Goal: Transaction & Acquisition: Subscribe to service/newsletter

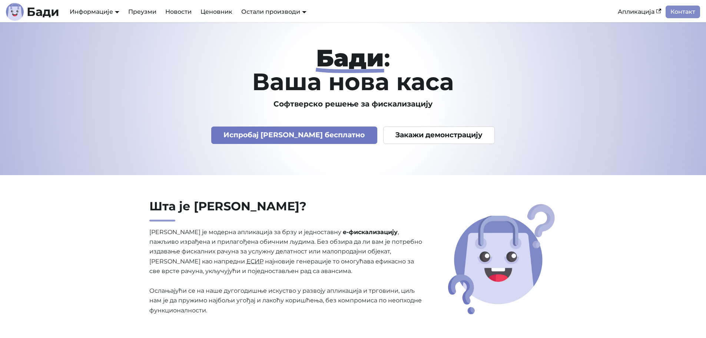
click at [292, 133] on link "Испробај Бади бесплатно" at bounding box center [294, 134] width 166 height 17
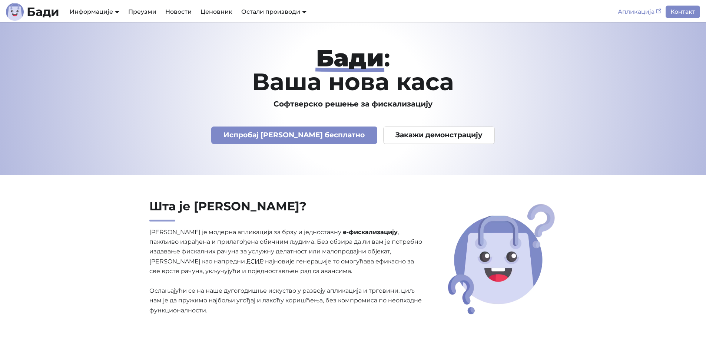
click at [637, 11] on link "Апликација" at bounding box center [639, 12] width 52 height 13
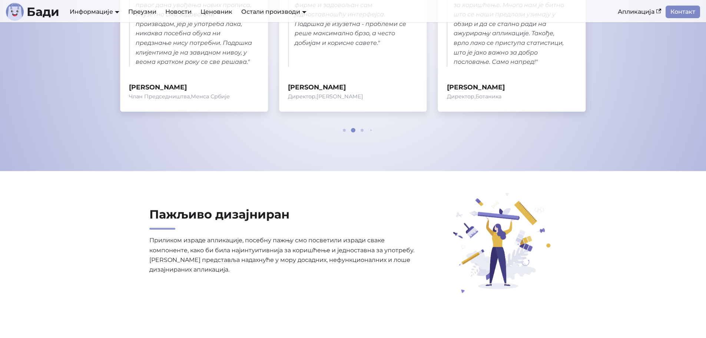
scroll to position [482, 0]
